Goal: Task Accomplishment & Management: Manage account settings

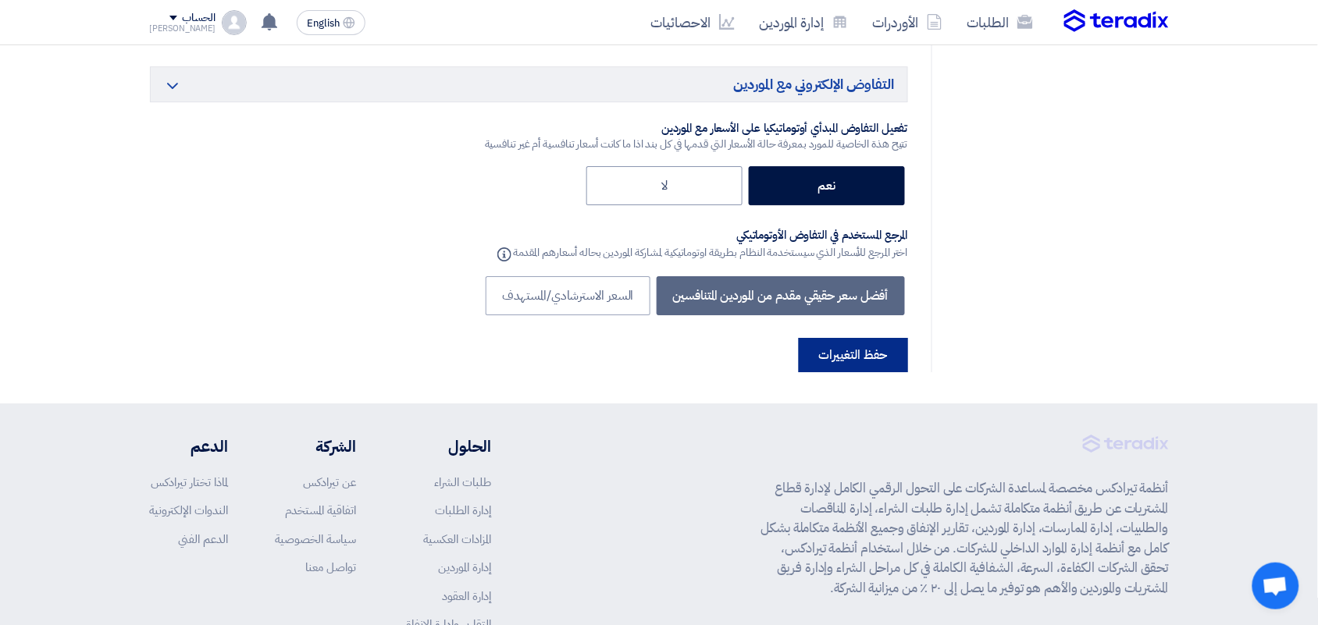
scroll to position [3220, 0]
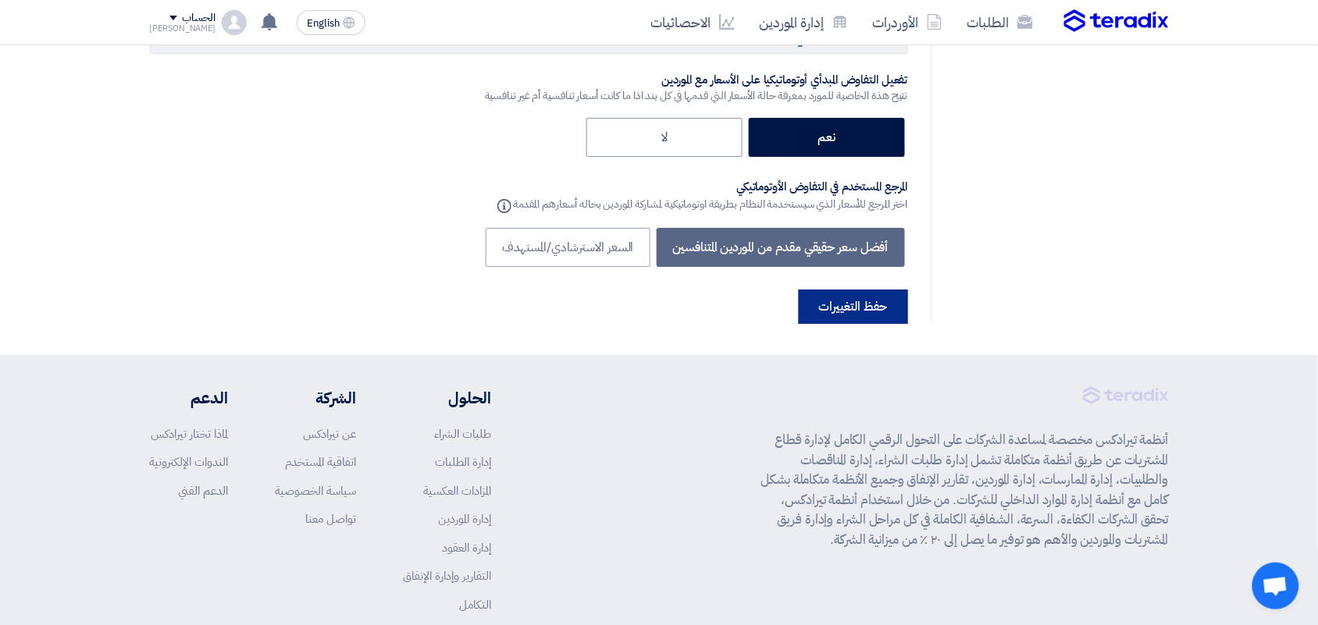
click at [825, 290] on button "حفظ التغييرات" at bounding box center [853, 307] width 109 height 34
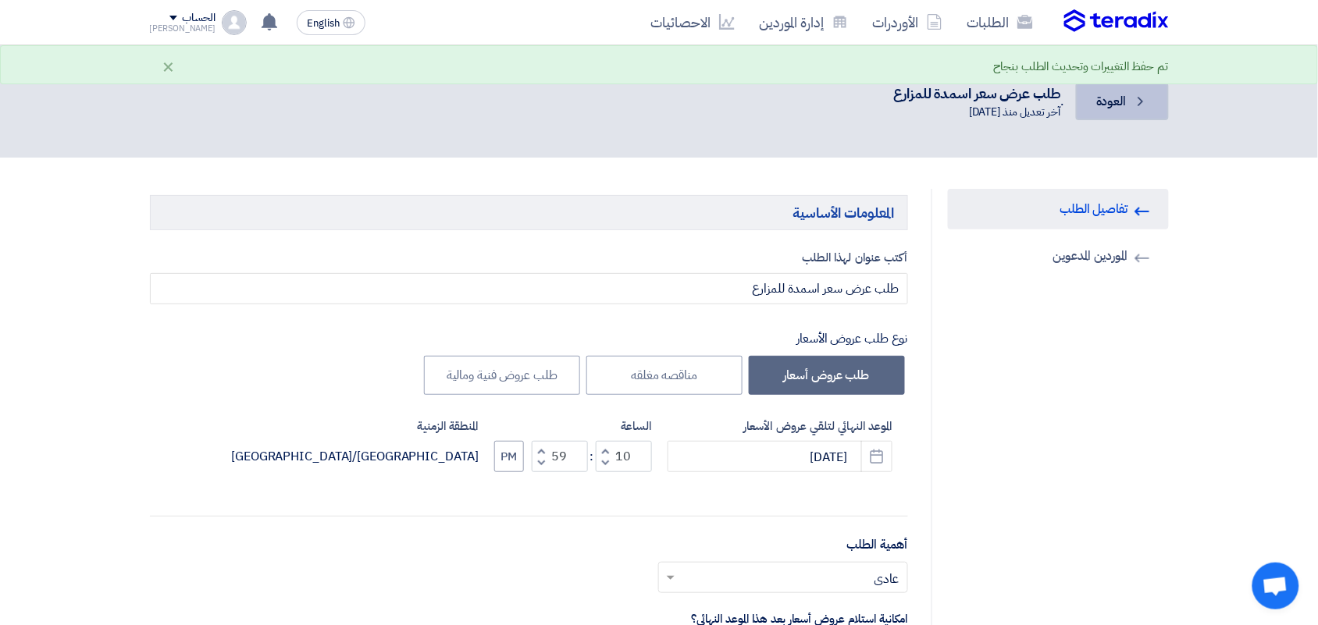
click at [1109, 105] on span "العودة" at bounding box center [1111, 101] width 30 height 19
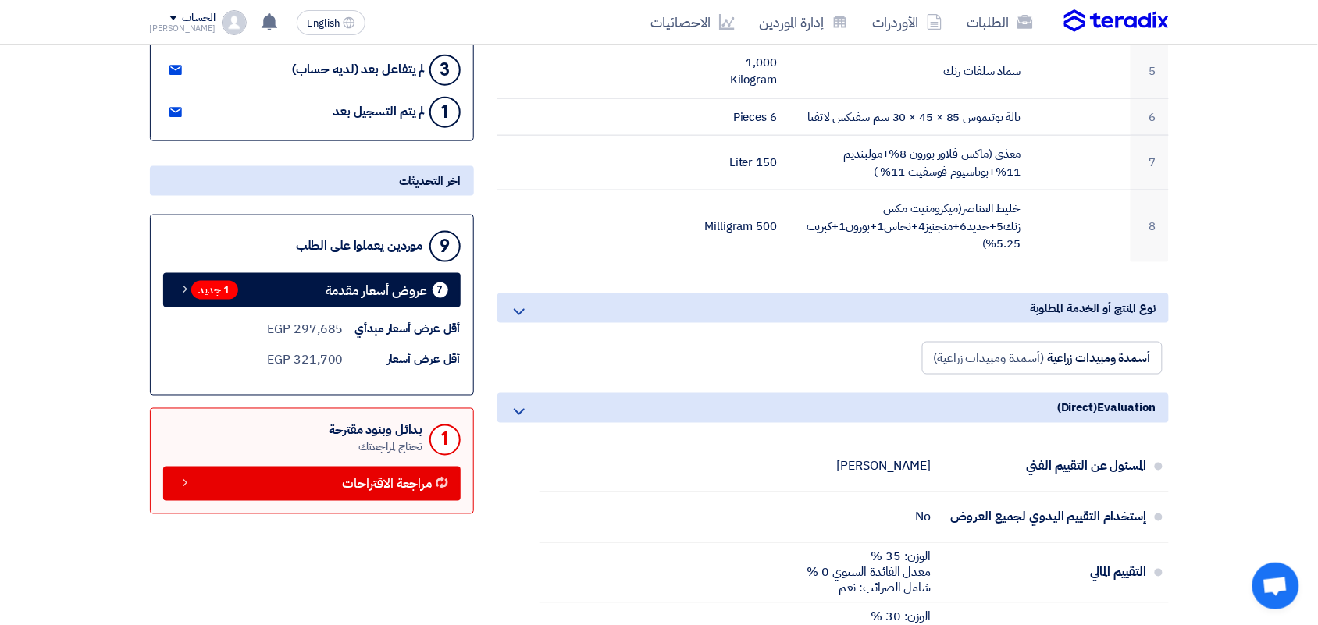
scroll to position [683, 0]
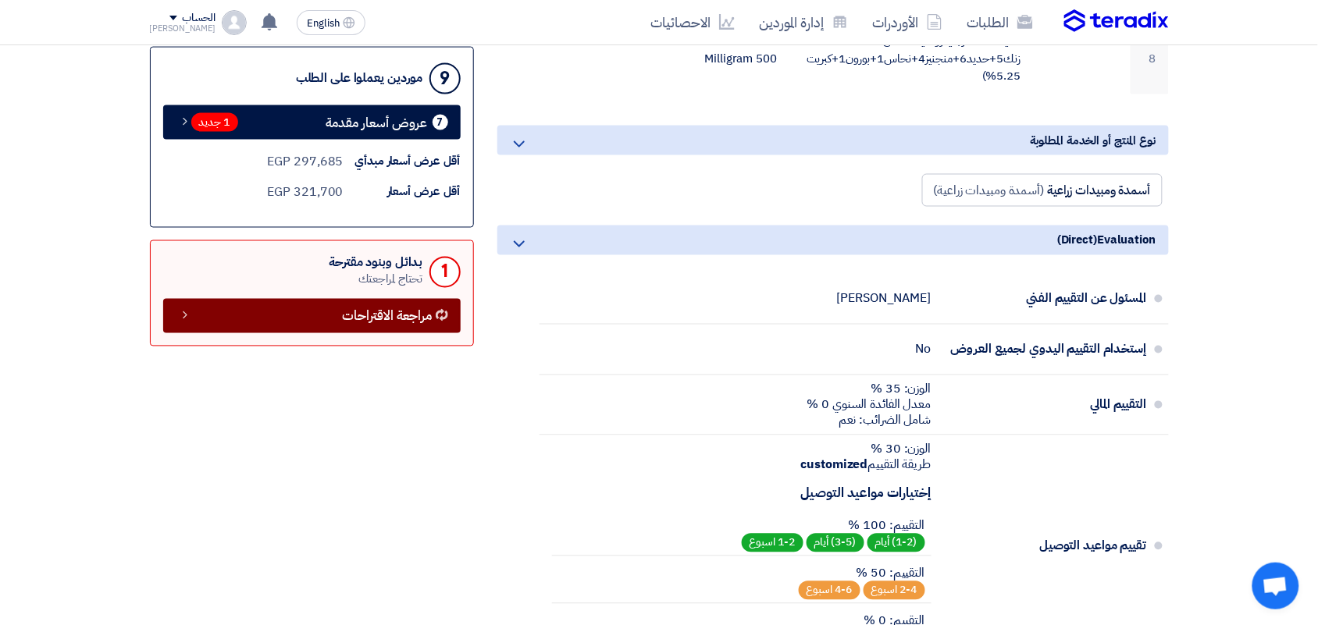
click at [365, 314] on span "مراجعة الاقتراحات" at bounding box center [388, 317] width 90 height 12
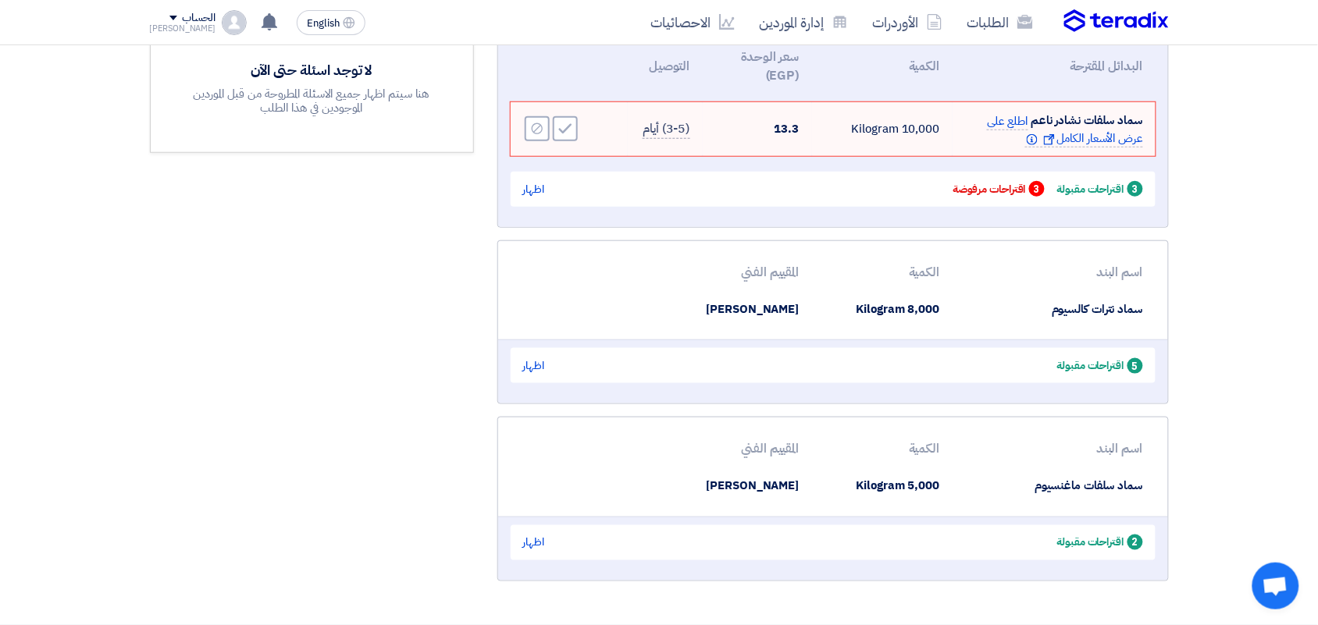
scroll to position [169, 0]
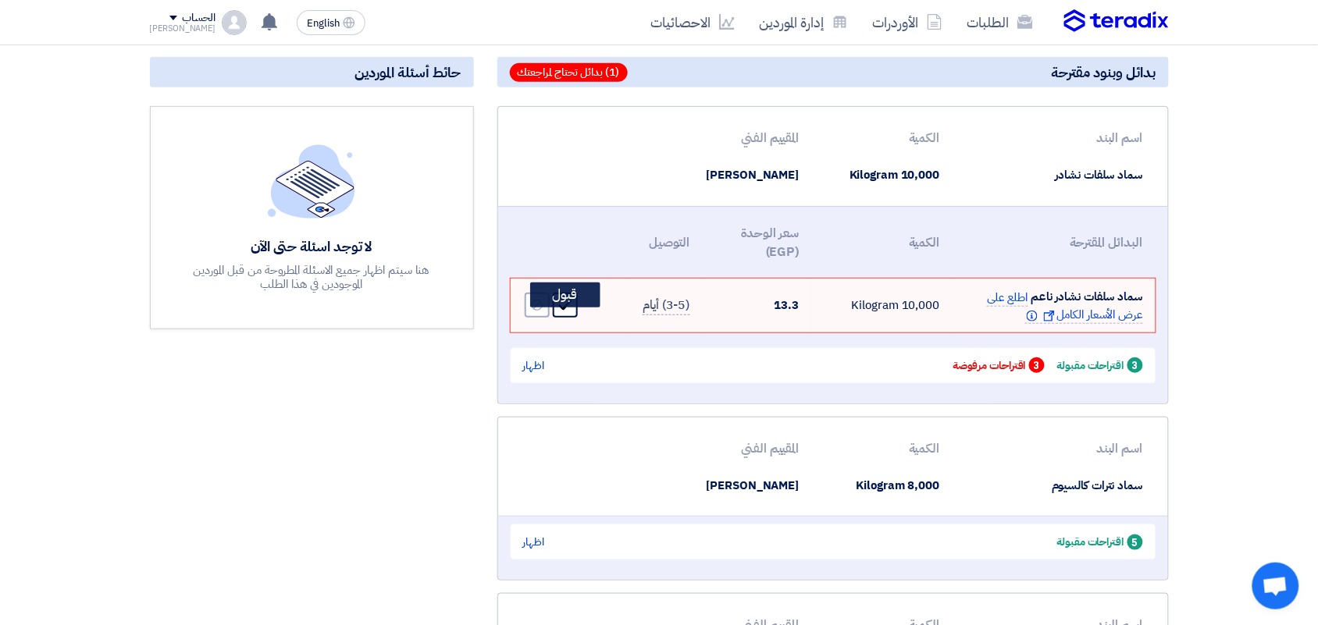
click at [570, 312] on icon "Accept" at bounding box center [565, 305] width 14 height 14
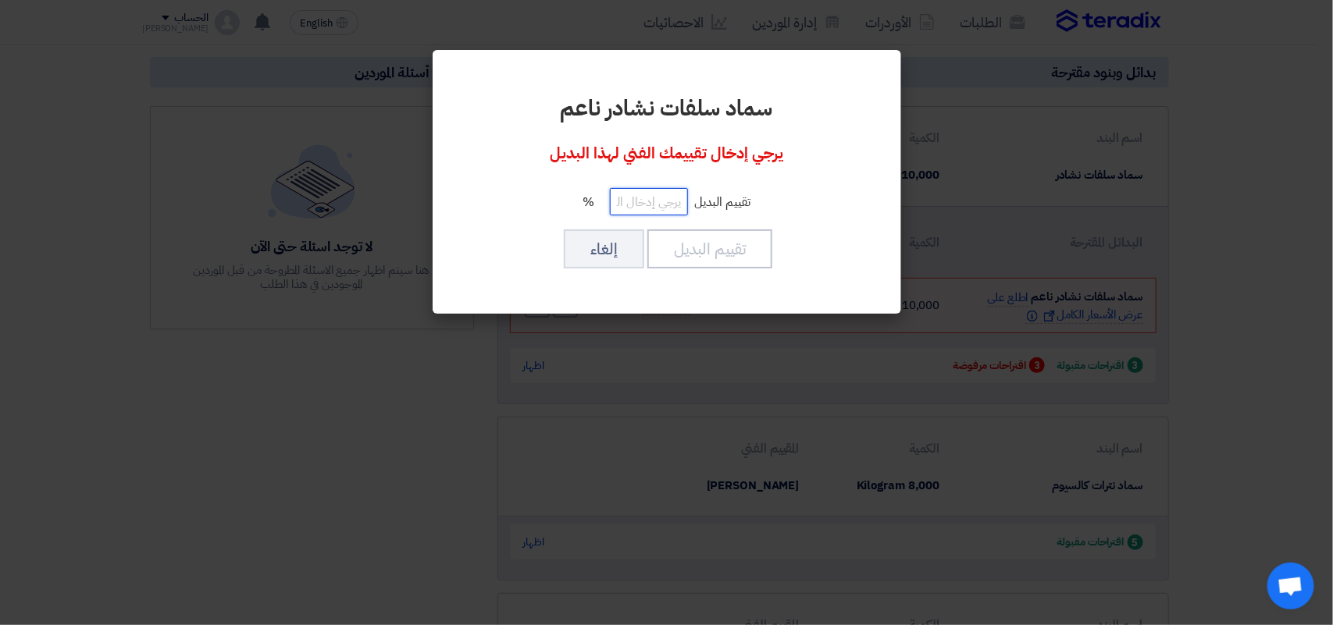
click at [674, 207] on input "number" at bounding box center [649, 201] width 78 height 27
type input "100"
click at [732, 244] on button "تقييم البديل" at bounding box center [709, 249] width 125 height 39
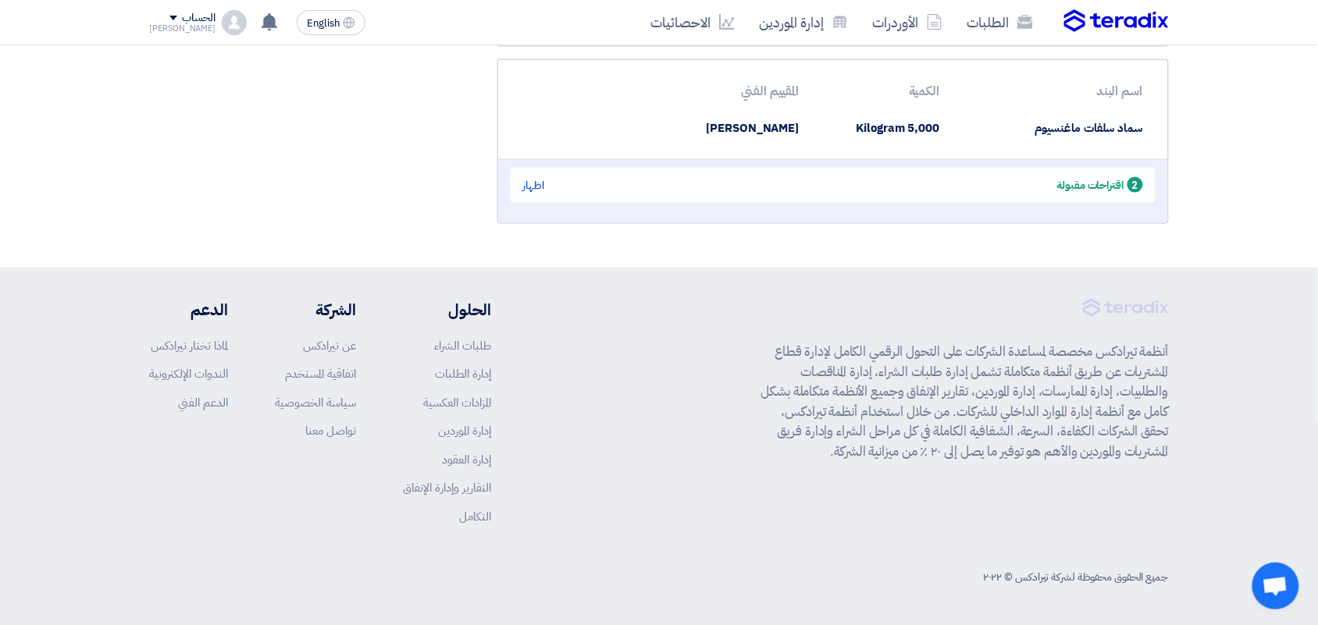
scroll to position [0, 0]
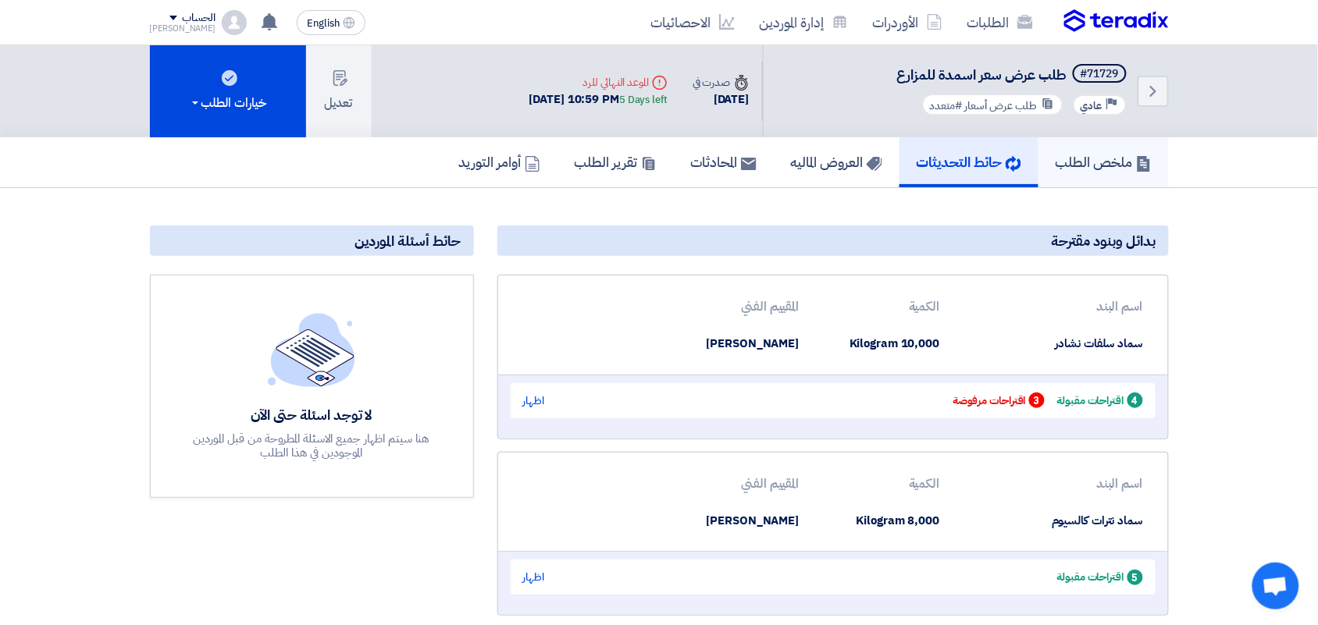
click at [1106, 155] on h5 "ملخص الطلب" at bounding box center [1103, 162] width 96 height 18
